Goal: Check status: Check status

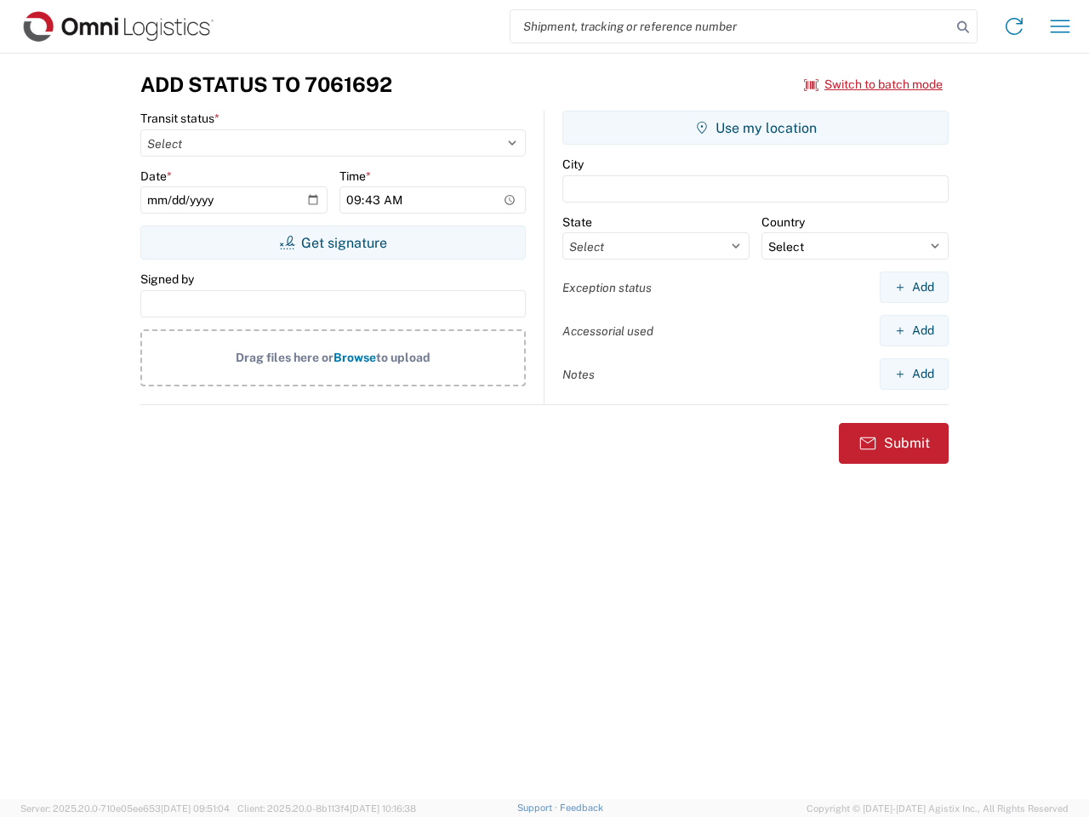
click at [731, 26] on input "search" at bounding box center [730, 26] width 441 height 32
click at [963, 27] on icon at bounding box center [963, 27] width 24 height 24
click at [1014, 26] on icon at bounding box center [1013, 26] width 27 height 27
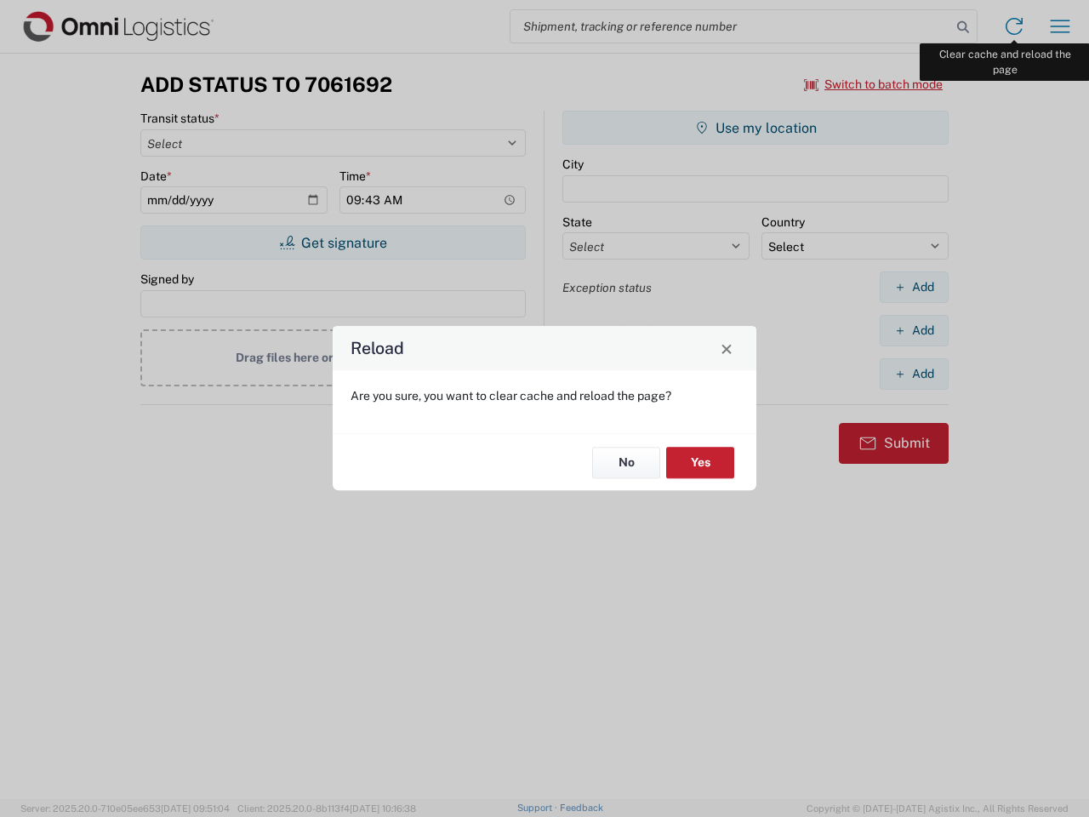
click at [1060, 26] on div "Reload Are you sure, you want to clear cache and reload the page? No Yes" at bounding box center [544, 408] width 1089 height 817
click at [874, 84] on div "Reload Are you sure, you want to clear cache and reload the page? No Yes" at bounding box center [544, 408] width 1089 height 817
click at [333, 242] on div "Reload Are you sure, you want to clear cache and reload the page? No Yes" at bounding box center [544, 408] width 1089 height 817
click at [755, 128] on div "Reload Are you sure, you want to clear cache and reload the page? No Yes" at bounding box center [544, 408] width 1089 height 817
click at [914, 287] on div "Reload Are you sure, you want to clear cache and reload the page? No Yes" at bounding box center [544, 408] width 1089 height 817
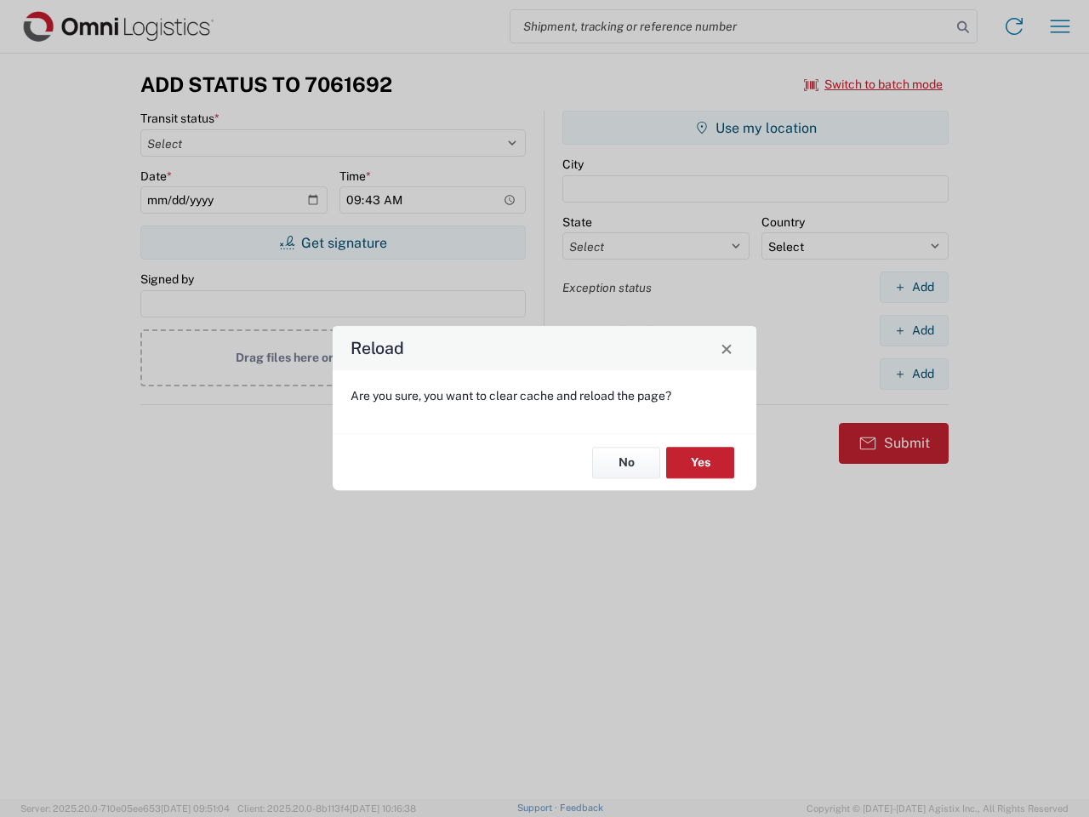
click at [914, 330] on div "Reload Are you sure, you want to clear cache and reload the page? No Yes" at bounding box center [544, 408] width 1089 height 817
click at [914, 373] on div "Reload Are you sure, you want to clear cache and reload the page? No Yes" at bounding box center [544, 408] width 1089 height 817
